Goal: Task Accomplishment & Management: Use online tool/utility

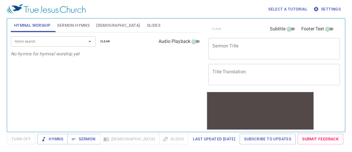
click at [338, 6] on span "Settings" at bounding box center [327, 9] width 26 height 7
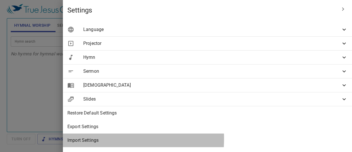
click at [213, 138] on span "Import Settings" at bounding box center [207, 140] width 280 height 7
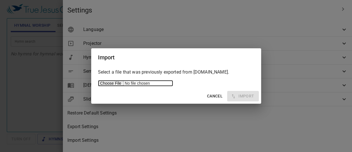
click at [115, 81] on input "file" at bounding box center [135, 83] width 75 height 6
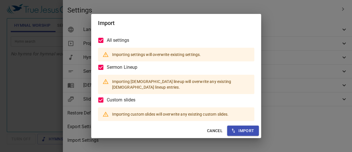
click at [243, 129] on span "Import" at bounding box center [243, 130] width 22 height 7
type input "zh-simple"
type input "id"
type input "zh-simple"
type input "1920 x 1080"
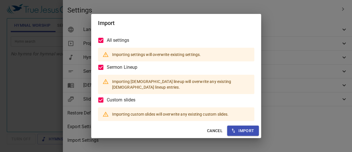
checkbox input "false"
type input "#c7694c"
type input "#ffffff"
type input "#fae9be"
type input "#563f31"
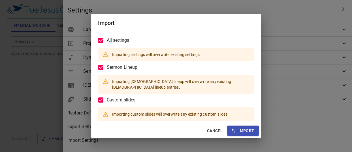
type input "#9f8366"
type input "#ffffff"
type input "#fce5cd"
type input "#964844"
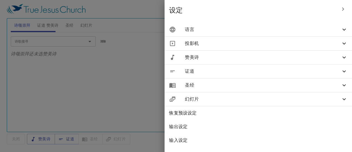
click at [141, 92] on div at bounding box center [176, 76] width 352 height 152
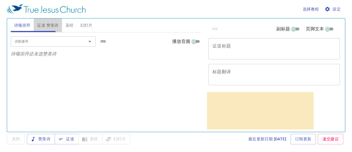
click at [56, 24] on span "证道 赞美诗" at bounding box center [47, 25] width 21 height 7
click at [64, 25] on button "圣经" at bounding box center [69, 25] width 15 height 14
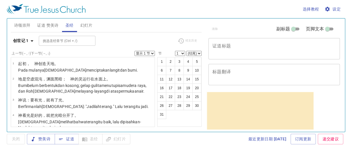
click at [89, 24] on span "幻灯片" at bounding box center [86, 25] width 12 height 7
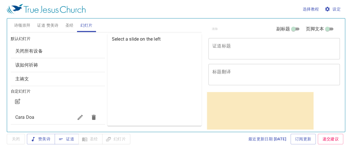
scroll to position [31, 0]
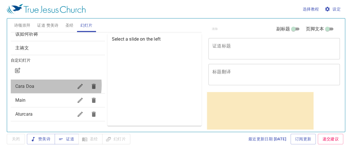
click at [40, 85] on span "Cara Doa" at bounding box center [44, 86] width 58 height 7
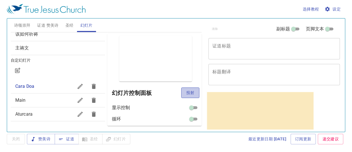
click at [186, 90] on span "投射" at bounding box center [190, 92] width 9 height 7
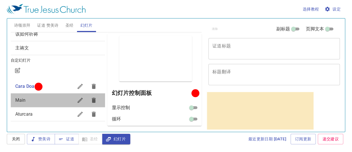
drag, startPoint x: 346, startPoint y: 20, endPoint x: 59, endPoint y: 97, distance: 296.4
click at [59, 97] on span "Main" at bounding box center [44, 100] width 58 height 7
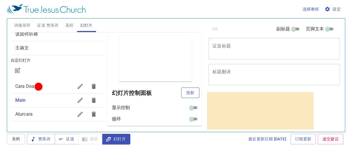
click at [186, 92] on span "投射" at bounding box center [190, 92] width 9 height 7
click at [50, 87] on span "Cara Doa" at bounding box center [44, 86] width 58 height 7
click at [186, 93] on span "投射" at bounding box center [190, 92] width 9 height 7
click at [43, 99] on span "Main" at bounding box center [44, 100] width 58 height 7
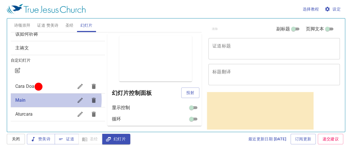
click at [43, 99] on span "Main" at bounding box center [44, 100] width 58 height 7
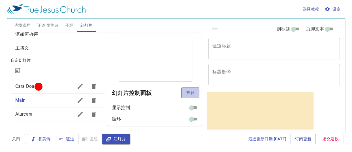
click at [189, 94] on span "投射" at bounding box center [190, 92] width 9 height 7
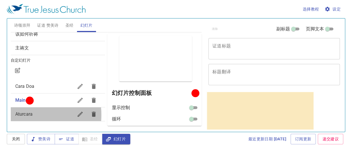
click at [26, 114] on span "Aturcara" at bounding box center [23, 113] width 17 height 5
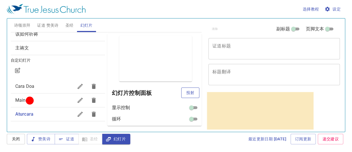
click at [186, 91] on span "投射" at bounding box center [190, 92] width 9 height 7
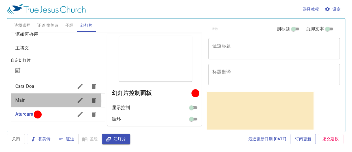
click at [27, 100] on span "Main" at bounding box center [44, 100] width 58 height 7
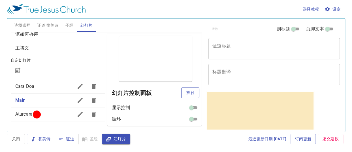
click at [186, 93] on span "投射" at bounding box center [190, 92] width 9 height 7
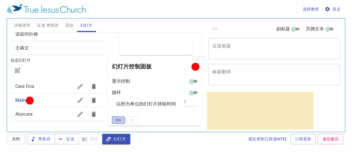
click at [120, 116] on button "更新" at bounding box center [118, 119] width 13 height 7
click at [54, 28] on span "证道 赞美诗" at bounding box center [47, 25] width 21 height 7
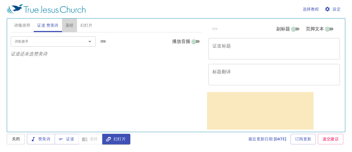
click at [74, 22] on button "圣经" at bounding box center [69, 25] width 15 height 14
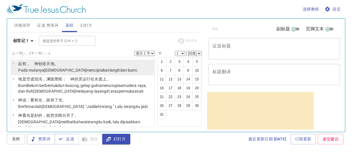
click at [110, 69] on wh1254 "langit dan bumi ." at bounding box center [124, 70] width 28 height 5
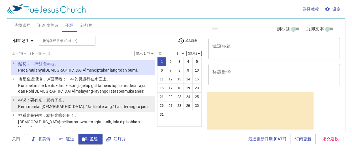
click at [118, 89] on wh5921 "permukaan air ." at bounding box center [131, 91] width 26 height 5
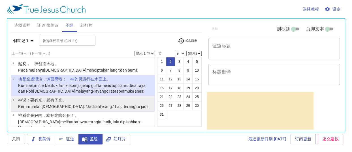
click at [112, 106] on wh216 "." Lalu terang itu jadi ." at bounding box center [130, 106] width 37 height 5
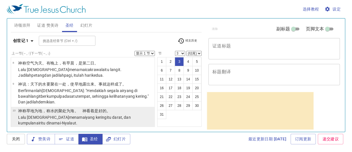
click at [97, 108] on wh7200 "是好的 。" at bounding box center [102, 110] width 16 height 5
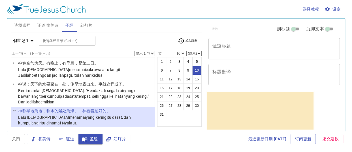
scroll to position [283, 0]
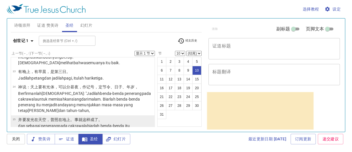
click at [96, 123] on p "dan sebagai penerang pada cakrawala biarlah benda-benda itu menerangi bumi ." D…" at bounding box center [85, 128] width 135 height 11
select select "15"
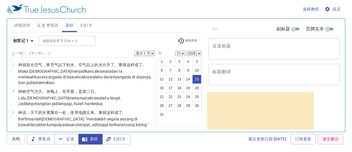
scroll to position [0, 0]
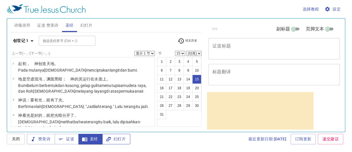
click at [110, 139] on icon "button" at bounding box center [109, 139] width 6 height 6
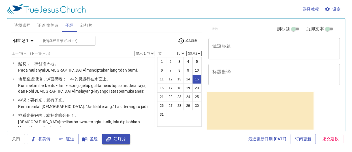
click at [62, 139] on icon "button" at bounding box center [61, 139] width 6 height 6
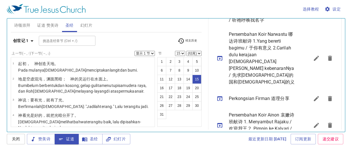
scroll to position [227, 0]
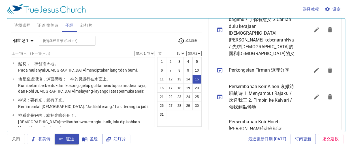
click at [218, 67] on icon "sermon lineup list" at bounding box center [219, 70] width 7 height 7
click at [91, 137] on span "圣经" at bounding box center [90, 138] width 15 height 7
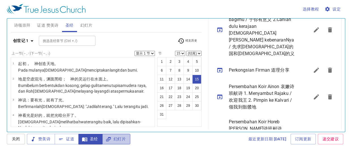
click at [109, 141] on icon "button" at bounding box center [109, 139] width 6 height 6
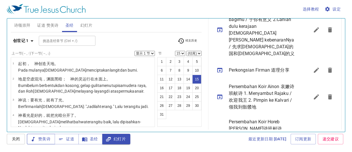
click at [43, 135] on span "赞美诗" at bounding box center [40, 138] width 19 height 7
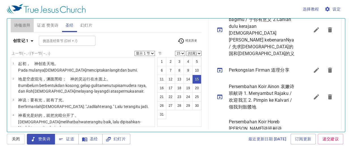
click at [18, 25] on span "诗颂崇拜" at bounding box center [22, 25] width 16 height 7
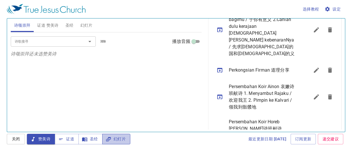
click at [122, 139] on span "幻灯片" at bounding box center [116, 138] width 19 height 7
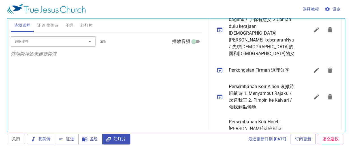
click at [83, 24] on span "幻灯片" at bounding box center [86, 25] width 12 height 7
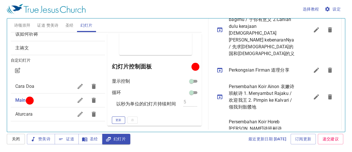
click at [121, 123] on button "更新" at bounding box center [118, 119] width 13 height 7
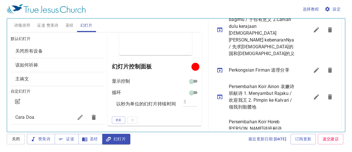
scroll to position [31, 0]
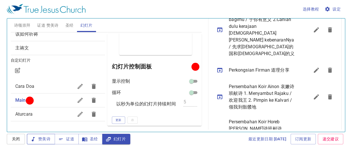
click at [42, 137] on span "赞美诗" at bounding box center [40, 138] width 19 height 7
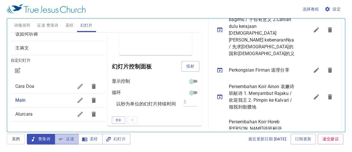
click at [64, 138] on span "证道" at bounding box center [66, 138] width 15 height 7
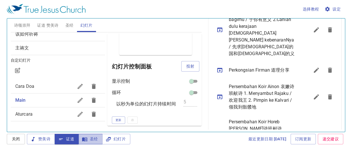
click at [86, 143] on button "圣经" at bounding box center [90, 138] width 24 height 10
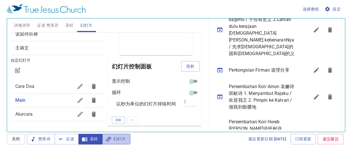
click at [119, 136] on span "幻灯片" at bounding box center [116, 138] width 19 height 7
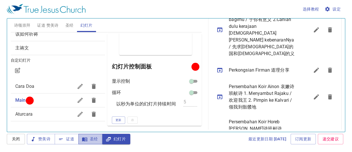
click at [94, 136] on span "圣经" at bounding box center [90, 138] width 15 height 7
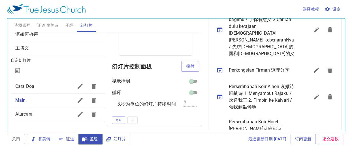
scroll to position [0, 0]
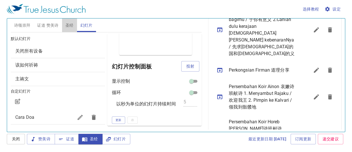
click at [76, 24] on button "圣经" at bounding box center [69, 25] width 15 height 14
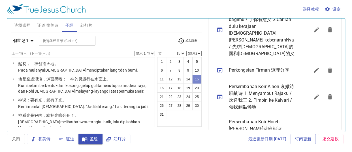
click at [198, 80] on button "15" at bounding box center [196, 78] width 9 height 9
click at [111, 140] on span "幻灯片" at bounding box center [116, 138] width 19 height 7
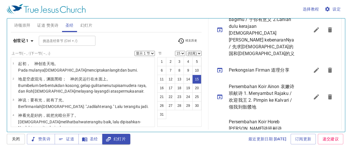
click at [24, 20] on button "诗颂崇拜" at bounding box center [22, 25] width 23 height 14
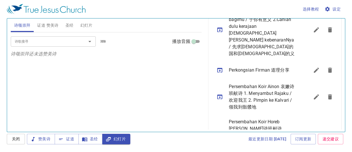
click at [44, 44] on input "诗歌搜寻" at bounding box center [44, 41] width 65 height 7
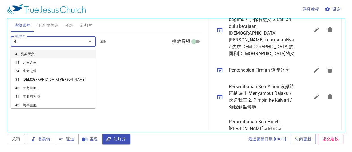
type input "43"
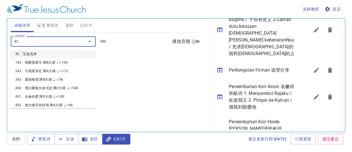
click at [45, 54] on li "43、宝血洗净" at bounding box center [53, 54] width 85 height 8
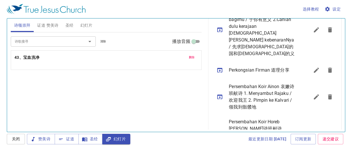
click at [41, 46] on div "诗歌搜寻 诗歌搜寻 清除 播放音频" at bounding box center [106, 41] width 191 height 18
click at [40, 42] on input "诗歌搜寻" at bounding box center [44, 41] width 65 height 7
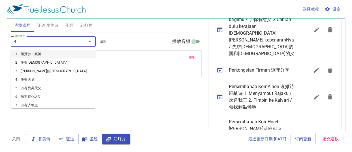
type input "46"
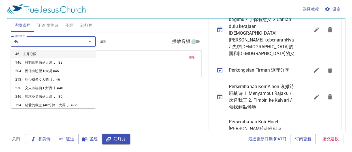
click at [46, 50] on li "46、主开心眼" at bounding box center [53, 54] width 85 height 8
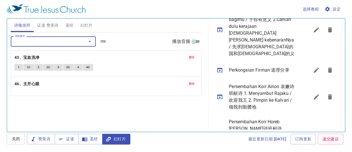
click at [45, 41] on input "诗歌搜寻" at bounding box center [44, 41] width 65 height 7
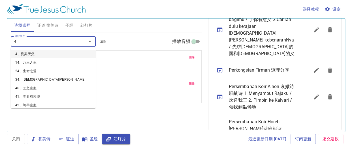
type input "47"
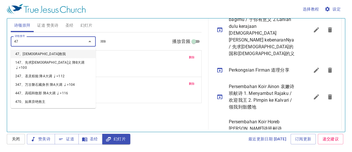
click at [46, 51] on li "47、[DEMOGRAPHIC_DATA]救我" at bounding box center [53, 54] width 85 height 8
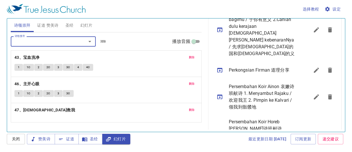
click at [43, 42] on input "诗歌搜寻" at bounding box center [44, 41] width 65 height 7
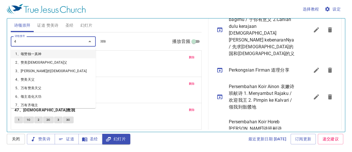
type input "48"
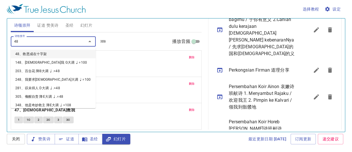
click at [56, 52] on li "48、救恩成在十字架" at bounding box center [53, 54] width 85 height 8
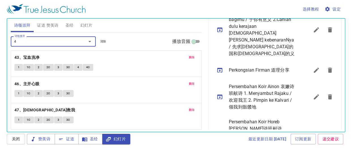
type input "49"
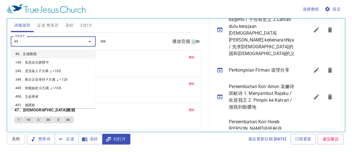
click at [56, 52] on li "49、主拯救我" at bounding box center [53, 54] width 85 height 8
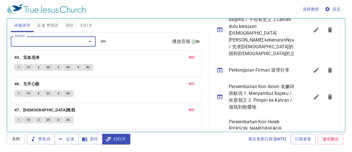
click at [126, 58] on p "43、宝血洗净" at bounding box center [106, 57] width 184 height 7
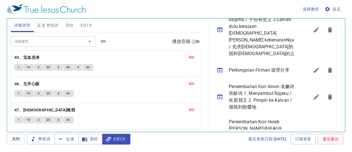
click at [20, 66] on button "1" at bounding box center [18, 67] width 8 height 7
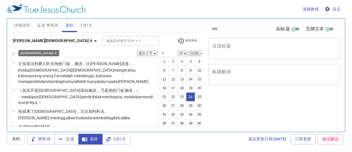
select select "24"
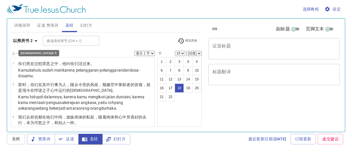
select select "18"
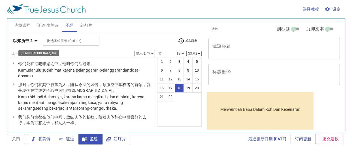
click at [34, 41] on icon "button" at bounding box center [36, 40] width 7 height 7
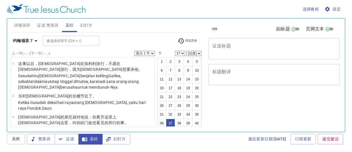
select select "37"
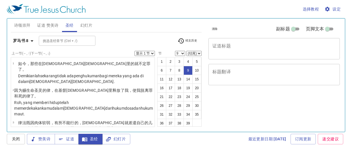
select select "9"
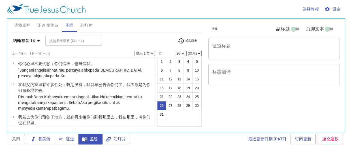
select select "26"
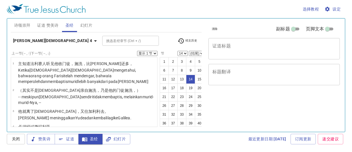
select select "14"
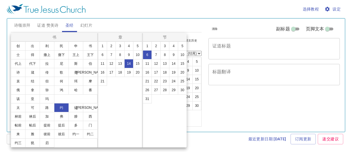
select select "6"
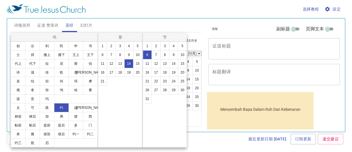
click at [102, 47] on button "1" at bounding box center [102, 45] width 9 height 9
click at [99, 45] on button "1" at bounding box center [102, 45] width 9 height 9
click at [58, 107] on button "约" at bounding box center [61, 107] width 15 height 9
click at [119, 28] on div at bounding box center [176, 76] width 352 height 152
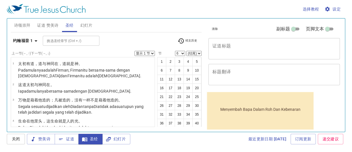
click at [120, 20] on div "书 创 出 利 民 申 书 士 得 撒上 撒下 王上 王下 代上 代下 拉 尼 斯 伯 诗 箴 传 歌 赛 耶 哀 结 但 何 珥 摩 俄 拿 弥 鸿 哈 番…" at bounding box center [176, 76] width 352 height 152
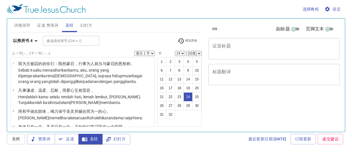
select select "24"
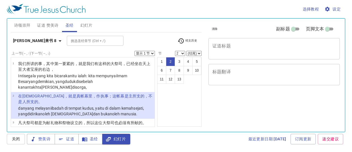
select select "2"
